Goal: Task Accomplishment & Management: Use online tool/utility

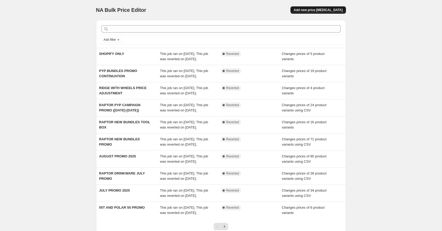
click at [317, 8] on span "Add new price [MEDICAL_DATA]" at bounding box center [317, 10] width 49 height 4
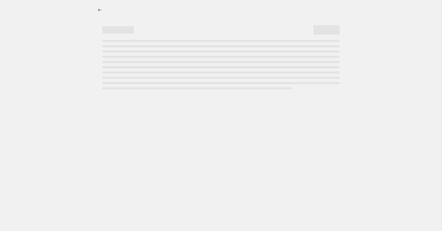
select select "percentage"
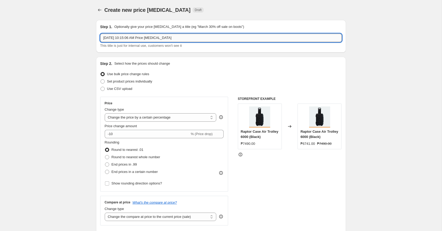
click at [186, 36] on input "Sep 1, 2025, 10:15:06 AM Price change job" at bounding box center [220, 38] width 241 height 8
type input "RAPTOR SEPTEMBER PROMO"
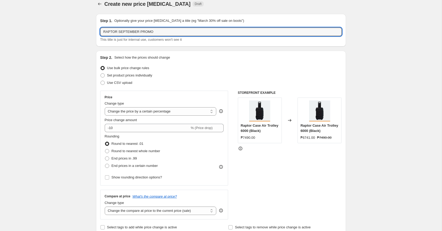
scroll to position [12, 0]
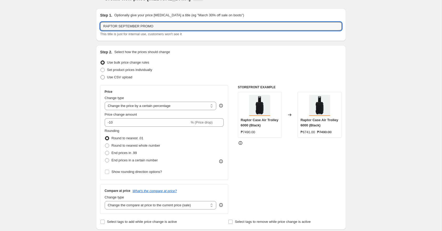
click at [120, 76] on span "Use CSV upload" at bounding box center [119, 77] width 25 height 4
click at [101, 75] on input "Use CSV upload" at bounding box center [100, 75] width 0 height 0
radio input "true"
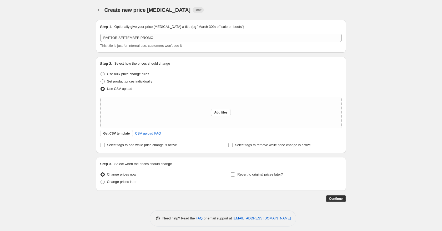
scroll to position [3, 0]
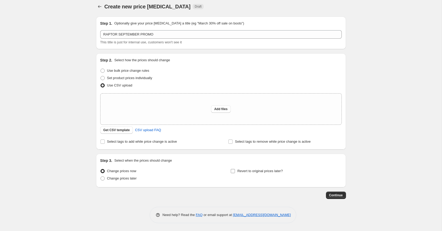
click at [252, 174] on span "Revert to original prices later?" at bounding box center [259, 170] width 45 height 5
click at [235, 173] on input "Revert to original prices later?" at bounding box center [233, 171] width 4 height 4
checkbox input "true"
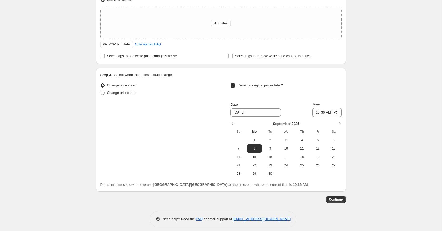
scroll to position [93, 0]
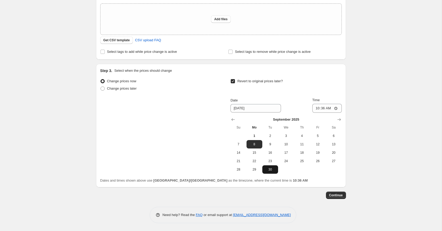
click at [275, 169] on span "30" at bounding box center [270, 169] width 12 height 4
type input "9/30/2025"
click at [317, 108] on input "10:36" at bounding box center [326, 108] width 29 height 9
click at [401, 156] on div "Create new price change job. This page is ready Create new price change job Dra…" at bounding box center [220, 69] width 441 height 324
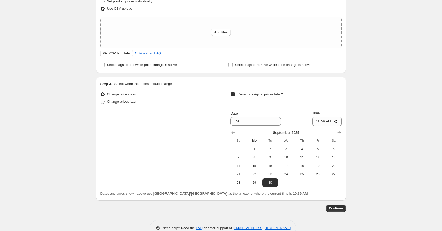
scroll to position [79, 0]
click at [329, 122] on input "11:59" at bounding box center [326, 122] width 29 height 9
type input "23:59"
click at [389, 136] on div "Create new price change job. This page is ready Create new price change job Dra…" at bounding box center [220, 83] width 441 height 324
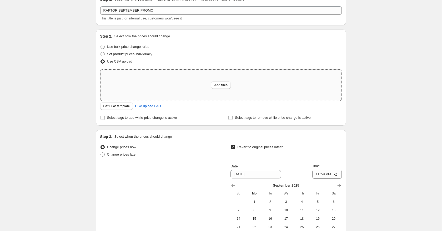
scroll to position [16, 0]
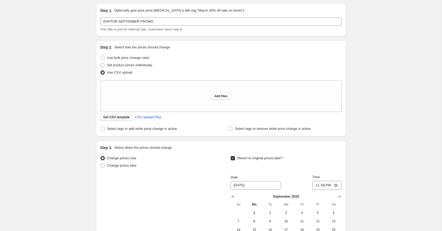
click at [125, 119] on span "Get CSV template" at bounding box center [116, 117] width 27 height 4
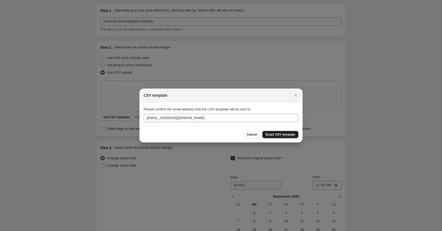
click at [276, 134] on span "Email CSV template" at bounding box center [280, 134] width 30 height 4
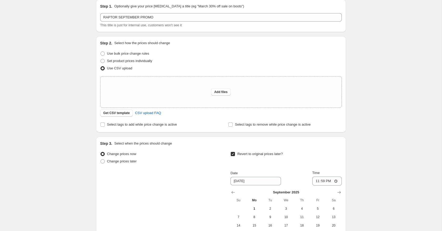
scroll to position [19, 0]
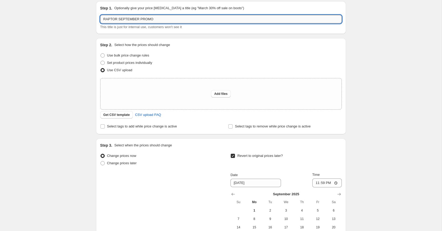
click at [161, 20] on input "RAPTOR SEPTEMBER PROMO" at bounding box center [220, 19] width 241 height 8
type input "RAPTOR SEPTEMBER PROMO 2025"
click at [58, 58] on div "Create new price change job. This page is ready Create new price change job Dra…" at bounding box center [220, 143] width 441 height 324
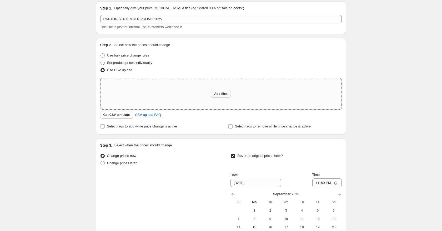
click at [219, 93] on span "Add files" at bounding box center [220, 94] width 13 height 4
type input "C:\fakepath\R.PH SEPTEMBER PROMO MAIN UNITS.csv"
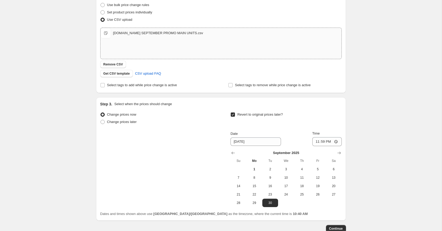
scroll to position [103, 0]
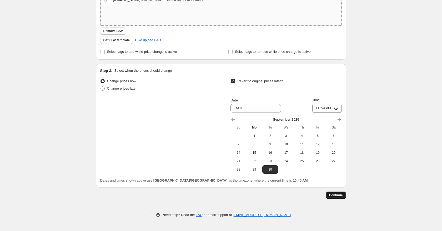
click at [335, 198] on button "Continue" at bounding box center [336, 195] width 20 height 7
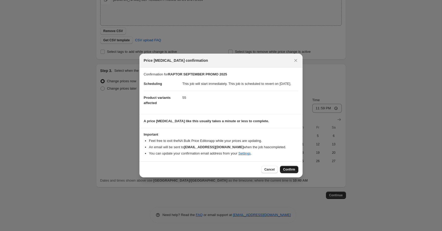
click at [288, 171] on span "Confirm" at bounding box center [289, 169] width 12 height 4
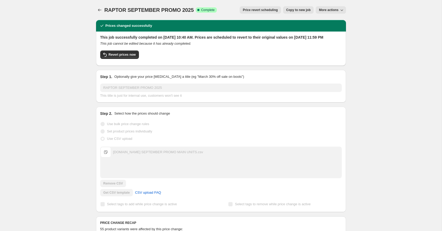
click at [100, 10] on icon "Price change jobs" at bounding box center [99, 9] width 5 height 5
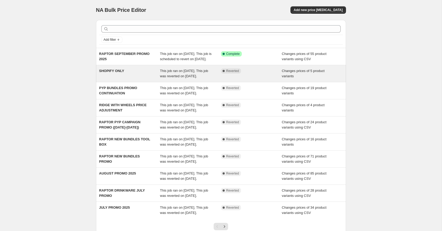
scroll to position [2, 0]
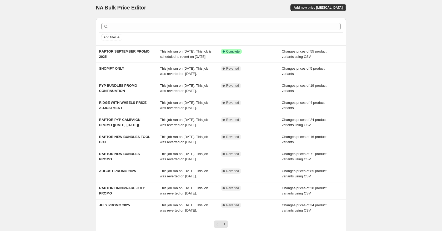
click at [269, 5] on div "Add new price [MEDICAL_DATA]" at bounding box center [282, 7] width 125 height 7
click at [316, 7] on span "Add new price [MEDICAL_DATA]" at bounding box center [317, 8] width 49 height 4
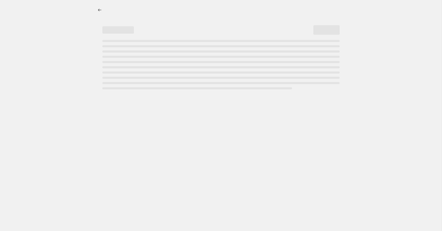
select select "percentage"
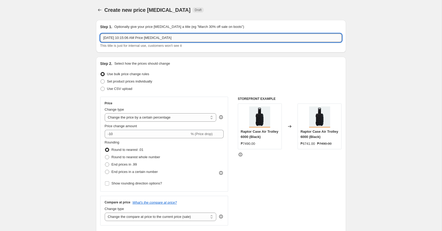
click at [143, 38] on input "Sep 1, 2025, 10:15:06 AM Price change job" at bounding box center [220, 38] width 241 height 8
type input "RAPTOR SEPTEMBER BUNDLES"
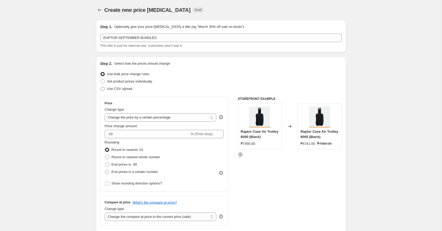
click at [130, 88] on span "Use CSV upload" at bounding box center [119, 89] width 25 height 4
click at [101, 87] on input "Use CSV upload" at bounding box center [100, 87] width 0 height 0
radio input "true"
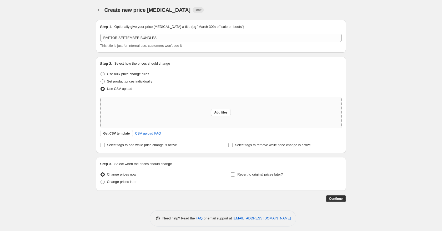
scroll to position [3, 0]
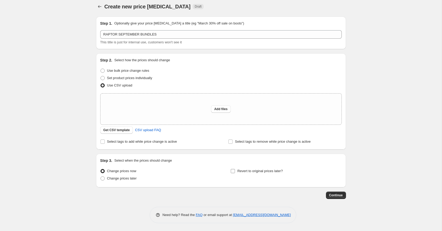
click at [259, 172] on span "Revert to original prices later?" at bounding box center [259, 171] width 45 height 4
click at [235, 172] on input "Revert to original prices later?" at bounding box center [233, 171] width 4 height 4
checkbox input "true"
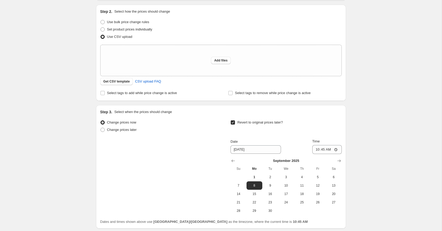
scroll to position [93, 0]
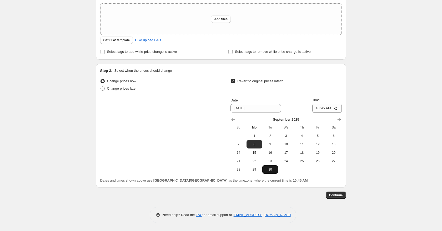
click at [276, 169] on button "30" at bounding box center [270, 169] width 16 height 8
type input "9/30/2025"
click at [317, 107] on input "10:45" at bounding box center [326, 108] width 29 height 9
type input "23:59"
click at [379, 121] on div "Create new price change job. This page is ready Create new price change job Dra…" at bounding box center [220, 69] width 441 height 324
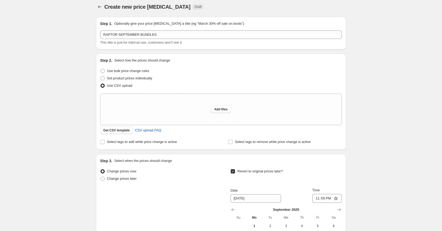
scroll to position [0, 0]
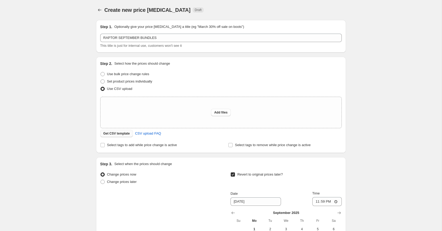
click at [119, 134] on span "Get CSV template" at bounding box center [116, 133] width 27 height 4
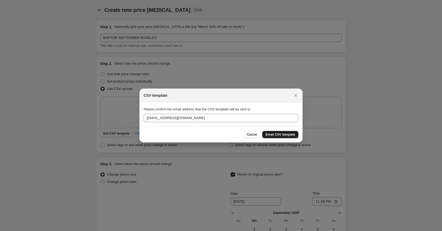
click at [283, 133] on span "Email CSV template" at bounding box center [280, 134] width 30 height 4
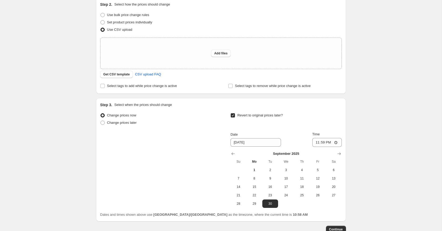
scroll to position [6, 0]
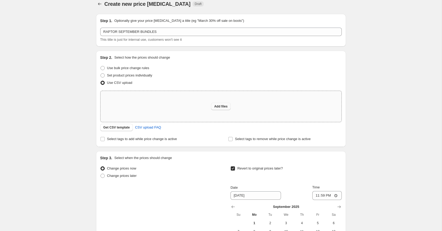
click at [217, 106] on span "Add files" at bounding box center [220, 106] width 13 height 4
type input "C:\fakepath\RAPTOR .PH SEPTEMBER BUNDLES PROMO.csv"
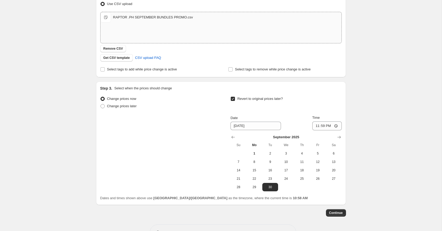
scroll to position [103, 0]
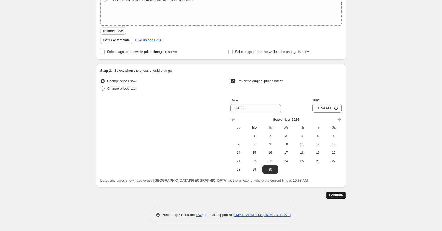
click at [336, 197] on span "Continue" at bounding box center [336, 195] width 14 height 4
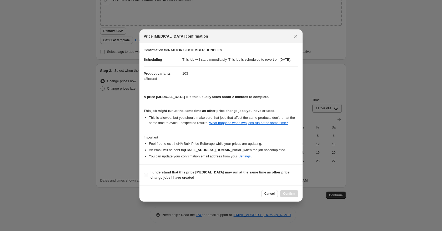
click at [147, 177] on input "I understand that this price change job may run at the same time as other price…" at bounding box center [146, 175] width 4 height 4
checkbox input "true"
click at [286, 196] on span "Confirm" at bounding box center [289, 194] width 12 height 4
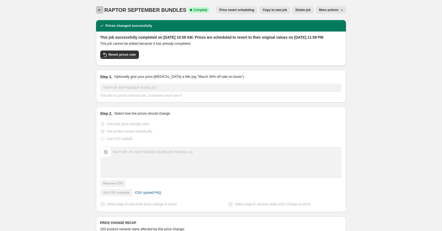
click at [102, 11] on button "Price change jobs" at bounding box center [99, 9] width 7 height 7
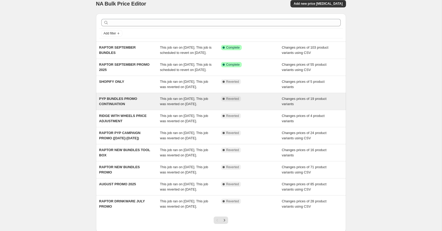
scroll to position [7, 0]
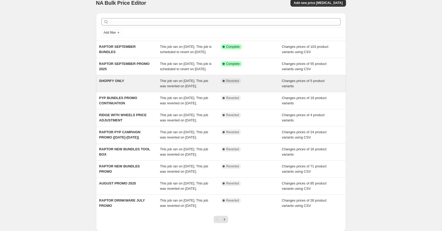
click at [251, 89] on div "Complete Reverted" at bounding box center [251, 83] width 61 height 11
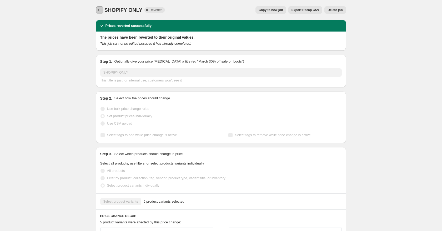
click at [101, 10] on icon "Price change jobs" at bounding box center [99, 9] width 5 height 5
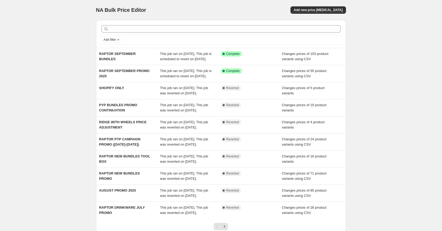
click at [211, 1] on div "NA Bulk Price Editor. This page is ready NA Bulk Price Editor Add new price cha…" at bounding box center [221, 10] width 250 height 20
click at [314, 7] on button "Add new price [MEDICAL_DATA]" at bounding box center [317, 9] width 55 height 7
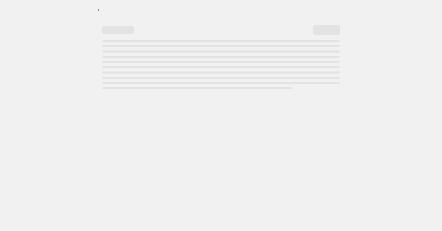
select select "percentage"
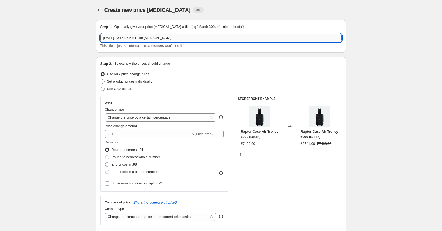
click at [183, 37] on input "Sep 1, 2025, 10:15:06 AM Price change job" at bounding box center [220, 38] width 241 height 8
type input "SEPTEMBER SHOPIFY ONLY PROMO"
click at [128, 89] on span "Use CSV upload" at bounding box center [119, 89] width 25 height 4
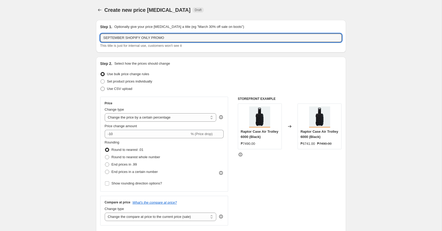
click at [101, 87] on input "Use CSV upload" at bounding box center [100, 87] width 0 height 0
radio input "true"
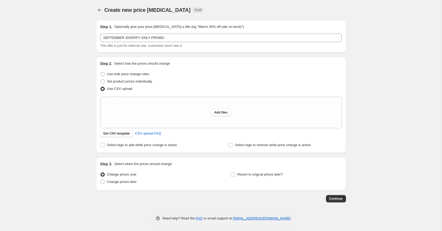
scroll to position [3, 0]
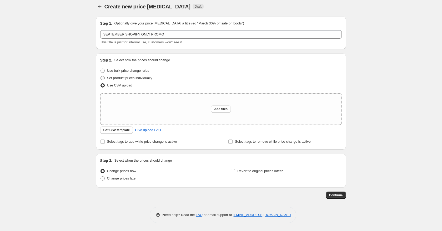
click at [148, 80] on span "Set product prices individually" at bounding box center [129, 78] width 45 height 4
click at [101, 76] on input "Set product prices individually" at bounding box center [100, 76] width 0 height 0
radio input "true"
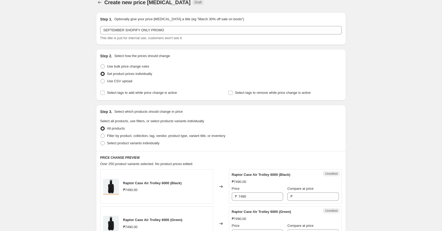
scroll to position [8, 0]
click at [134, 65] on span "Use bulk price change rules" at bounding box center [128, 66] width 42 height 4
click at [101, 64] on input "Use bulk price change rules" at bounding box center [100, 64] width 0 height 0
radio input "true"
select select "percentage"
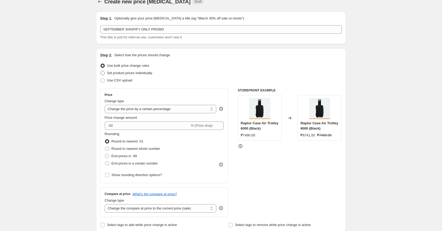
click at [132, 73] on span "Set product prices individually" at bounding box center [129, 73] width 45 height 4
click at [101, 71] on input "Set product prices individually" at bounding box center [100, 71] width 0 height 0
radio input "true"
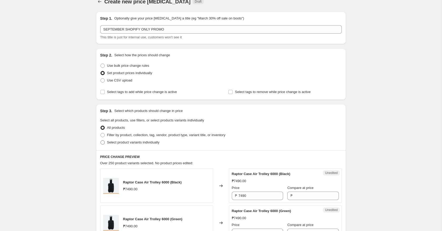
click at [131, 143] on span "Select product variants individually" at bounding box center [133, 142] width 52 height 4
click at [101, 141] on input "Select product variants individually" at bounding box center [100, 140] width 0 height 0
radio input "true"
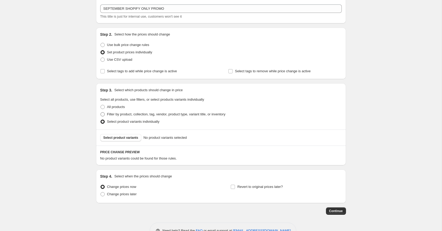
scroll to position [45, 0]
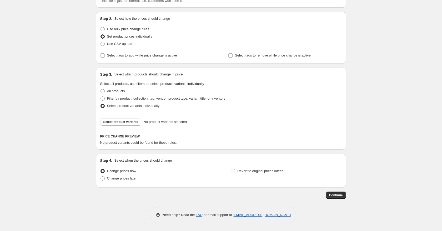
click at [233, 170] on input "Revert to original prices later?" at bounding box center [233, 171] width 4 height 4
checkbox input "true"
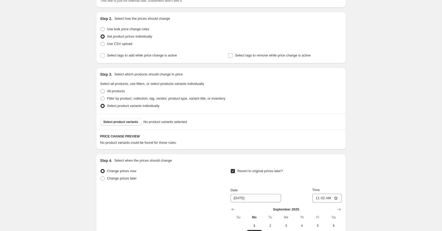
scroll to position [135, 0]
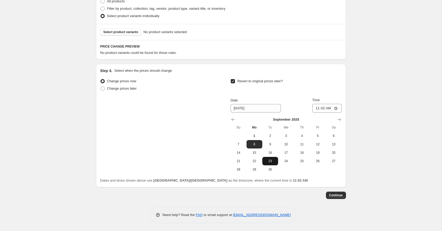
click at [271, 165] on button "23" at bounding box center [270, 161] width 16 height 8
click at [272, 170] on span "30" at bounding box center [270, 169] width 12 height 4
type input "9/30/2025"
click at [316, 109] on input "11:02" at bounding box center [326, 108] width 29 height 9
click at [320, 109] on input "11:02" at bounding box center [326, 108] width 29 height 9
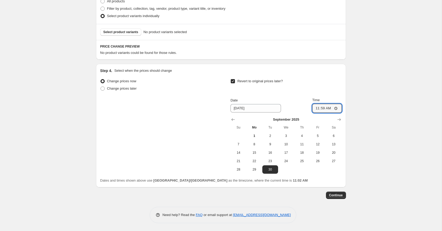
type input "23:59"
click at [365, 127] on div "Create new price change job. This page is ready Create new price change job Dra…" at bounding box center [220, 48] width 441 height 366
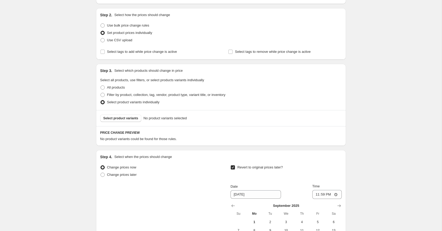
scroll to position [52, 0]
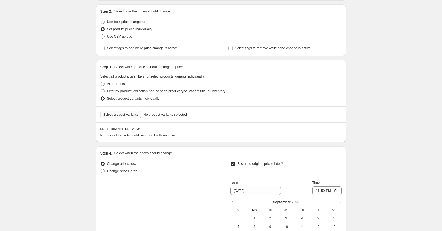
click at [135, 112] on button "Select product variants" at bounding box center [120, 114] width 41 height 7
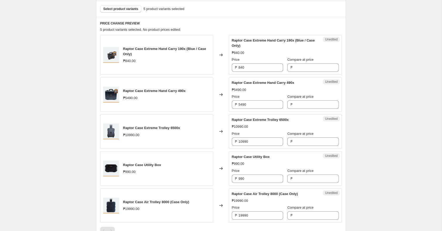
scroll to position [159, 0]
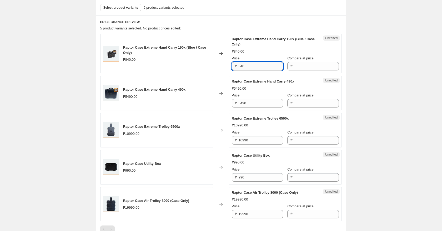
click at [255, 67] on input "840" at bounding box center [260, 66] width 44 height 8
click at [264, 65] on input "840" at bounding box center [260, 66] width 44 height 8
click at [259, 66] on input "840" at bounding box center [260, 66] width 44 height 8
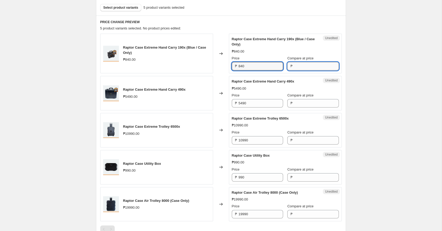
click at [307, 63] on input "Compare at price" at bounding box center [316, 66] width 44 height 8
paste input "840"
type input "840"
click at [268, 65] on input "840" at bounding box center [260, 66] width 44 height 8
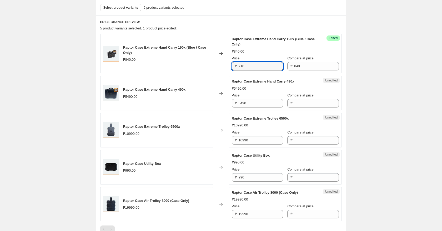
type input "710"
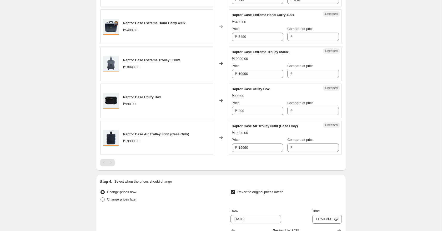
scroll to position [224, 0]
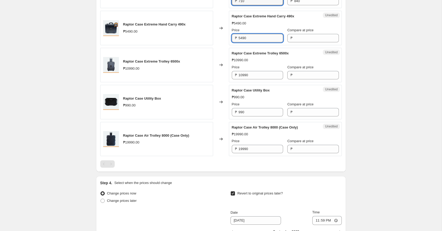
click at [258, 35] on input "5490" at bounding box center [260, 38] width 44 height 8
click at [294, 37] on input "Compare at price" at bounding box center [316, 38] width 44 height 8
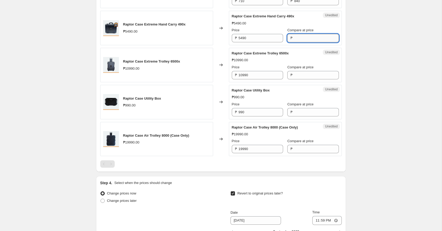
paste input "5490"
type input "5490"
click at [261, 37] on input "5490" at bounding box center [260, 38] width 44 height 8
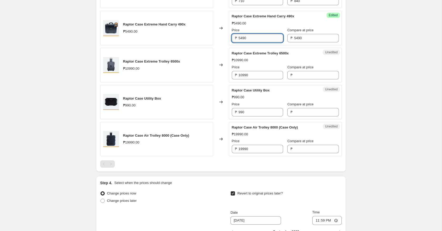
click at [261, 37] on input "5490" at bounding box center [260, 38] width 44 height 8
type input "4940"
click at [379, 61] on div "Create new price change job. This page is ready Create new price change job Dra…" at bounding box center [220, 60] width 441 height 568
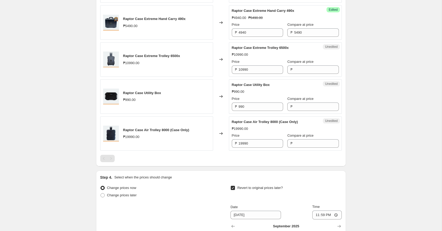
scroll to position [231, 0]
click at [258, 68] on input "10990" at bounding box center [260, 69] width 44 height 8
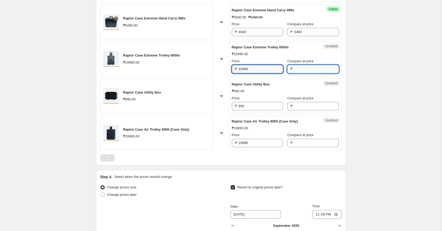
click at [303, 70] on input "Compare at price" at bounding box center [316, 69] width 44 height 8
paste input "10990"
type input "10990"
click at [260, 71] on input "10990" at bounding box center [260, 69] width 44 height 8
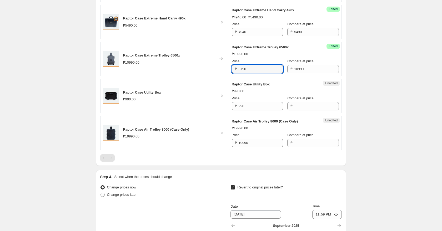
type input "8790"
click at [366, 97] on div "Create new price change job. This page is ready Create new price change job Dra…" at bounding box center [220, 53] width 441 height 568
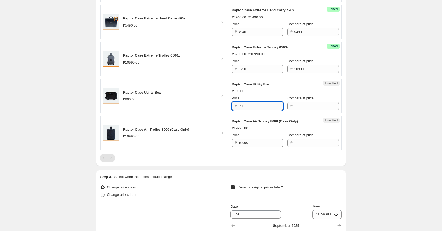
click at [257, 108] on input "990" at bounding box center [260, 106] width 44 height 8
click at [296, 105] on input "Compare at price" at bounding box center [316, 106] width 44 height 8
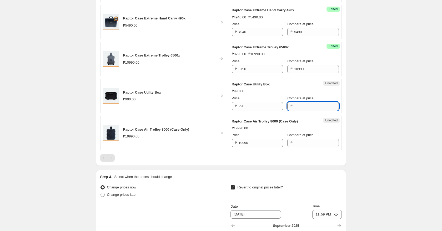
paste input "990"
type input "990"
click at [256, 108] on input "990" at bounding box center [260, 106] width 44 height 8
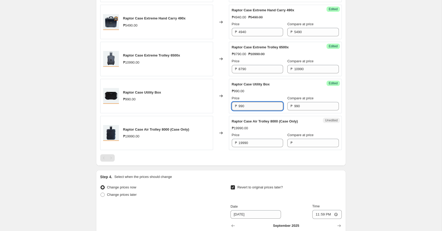
click at [256, 108] on input "990" at bounding box center [260, 106] width 44 height 8
type input "890"
click at [363, 129] on div "Create new price change job. This page is ready Create new price change job Dra…" at bounding box center [220, 53] width 441 height 568
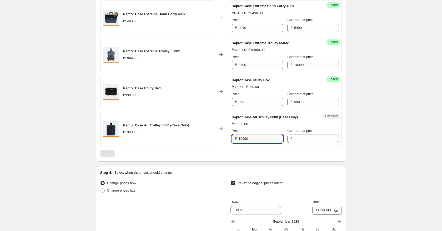
click at [252, 137] on input "19990" at bounding box center [260, 139] width 44 height 8
click at [307, 138] on input "Compare at price" at bounding box center [316, 139] width 44 height 8
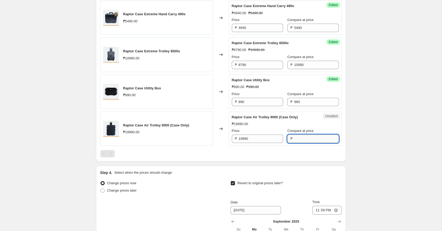
paste input "19990"
type input "19990"
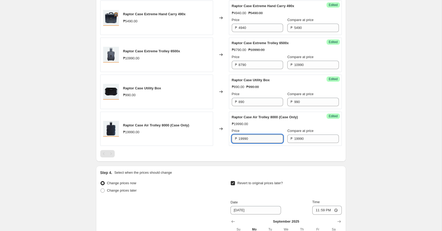
click at [261, 139] on input "19990" at bounding box center [260, 139] width 44 height 8
type input "15990"
click at [272, 156] on div at bounding box center [220, 153] width 241 height 7
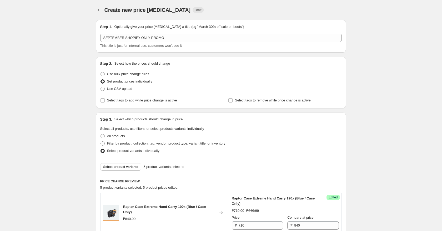
scroll to position [337, 0]
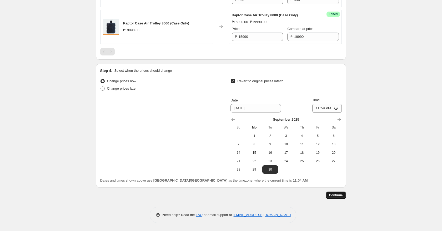
click at [335, 195] on span "Continue" at bounding box center [336, 195] width 14 height 4
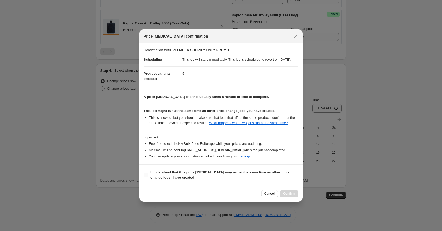
click at [146, 177] on input "I understand that this price change job may run at the same time as other price…" at bounding box center [146, 175] width 4 height 4
checkbox input "true"
click at [286, 196] on span "Confirm" at bounding box center [289, 194] width 12 height 4
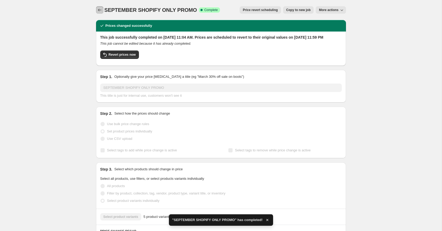
click at [100, 11] on icon "Price change jobs" at bounding box center [99, 9] width 5 height 5
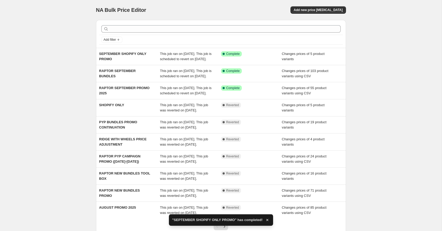
click at [75, 81] on div "NA Bulk Price Editor. This page is ready NA Bulk Price Editor Add new price cha…" at bounding box center [220, 135] width 441 height 271
